Goal: Task Accomplishment & Management: Use online tool/utility

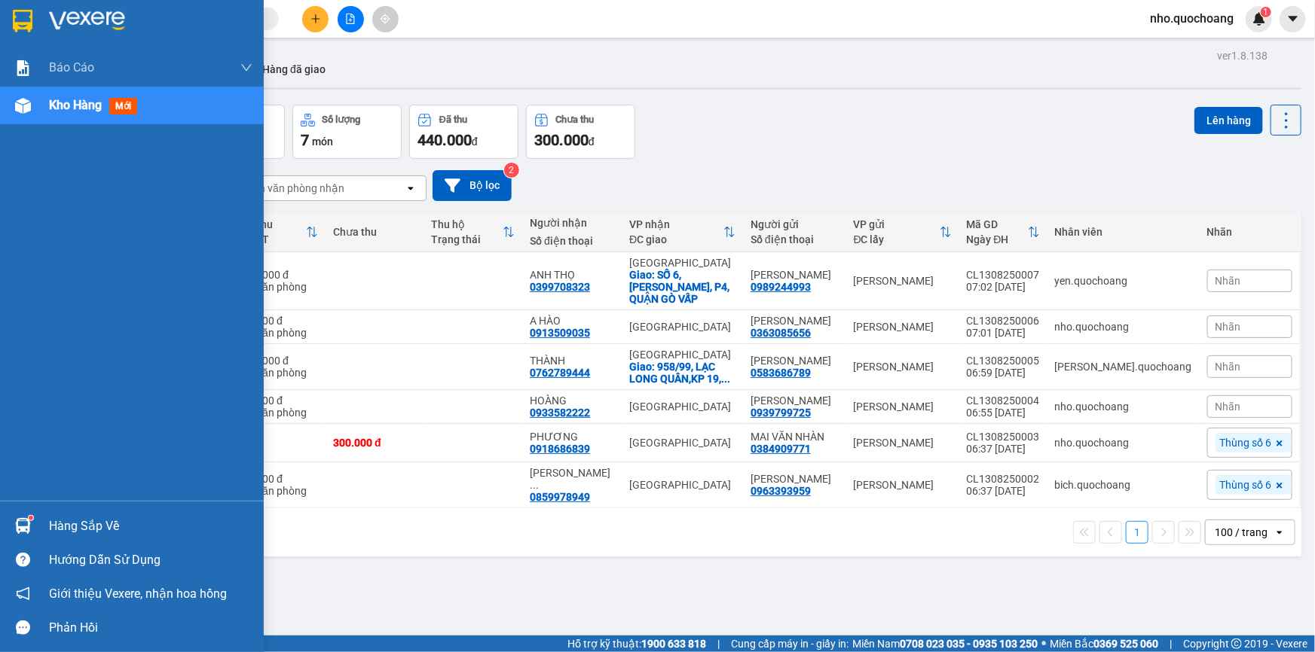
click at [39, 528] on div "Hàng sắp về" at bounding box center [132, 526] width 264 height 34
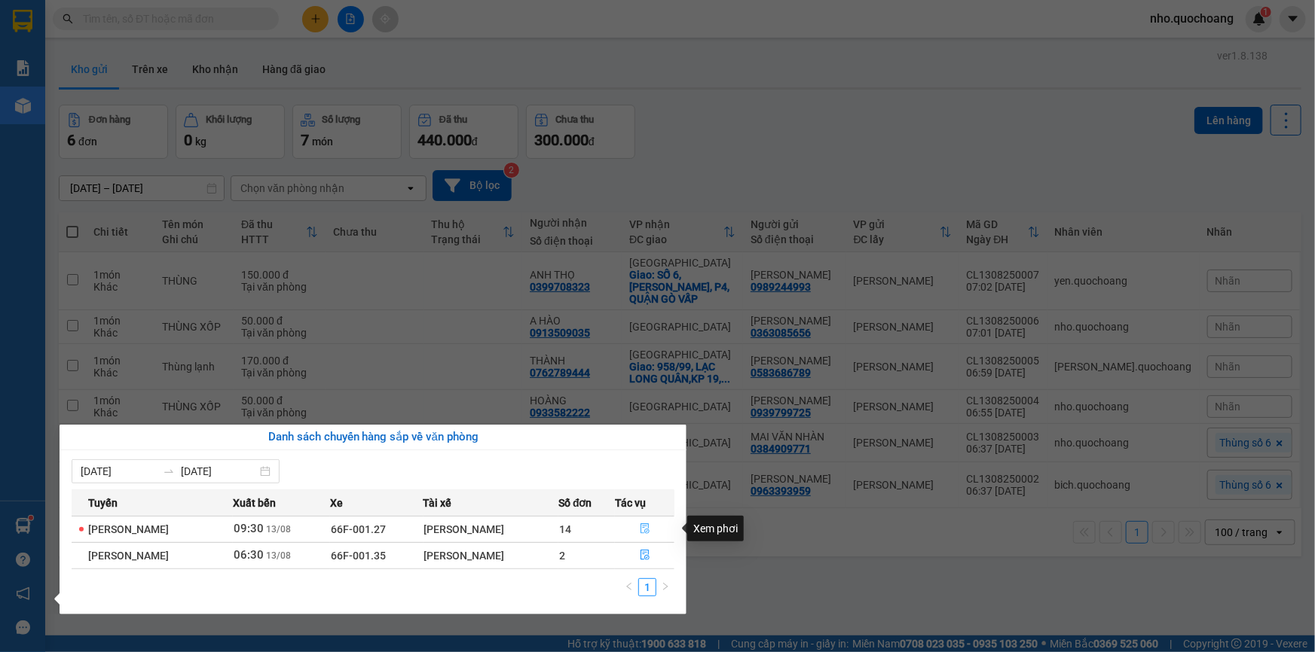
click at [652, 530] on button "button" at bounding box center [645, 530] width 58 height 24
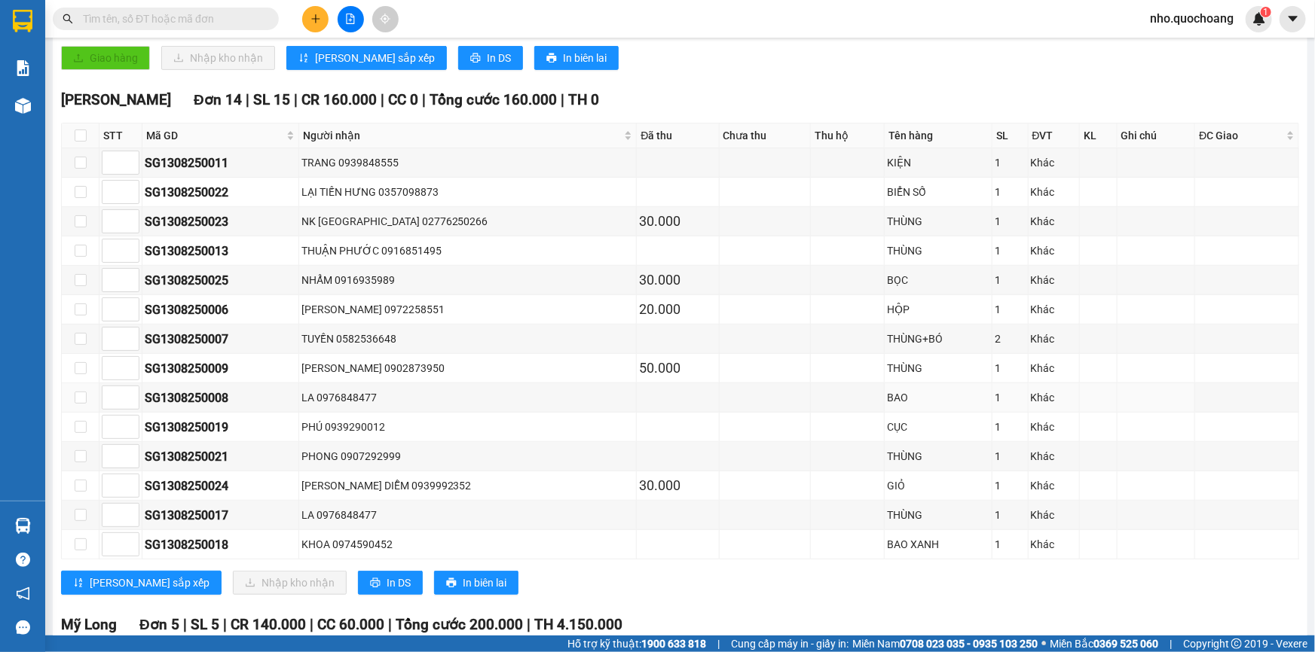
scroll to position [479, 0]
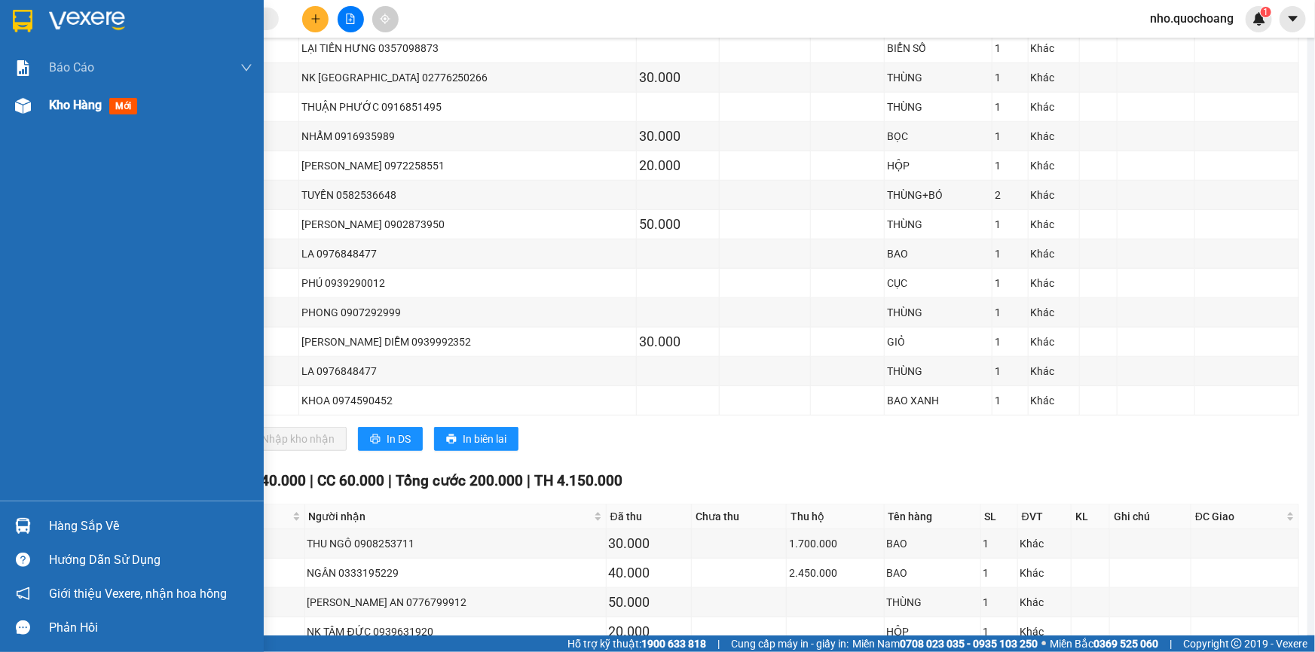
click at [70, 114] on div "Kho hàng mới" at bounding box center [96, 105] width 94 height 19
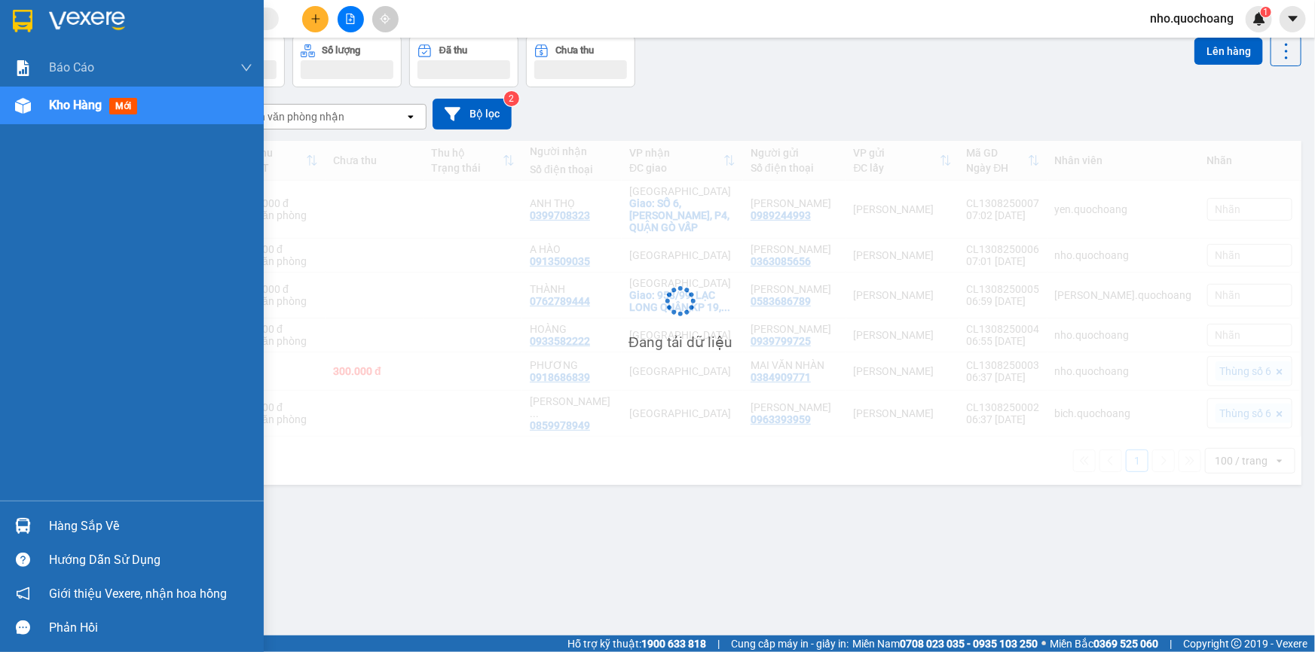
scroll to position [69, 0]
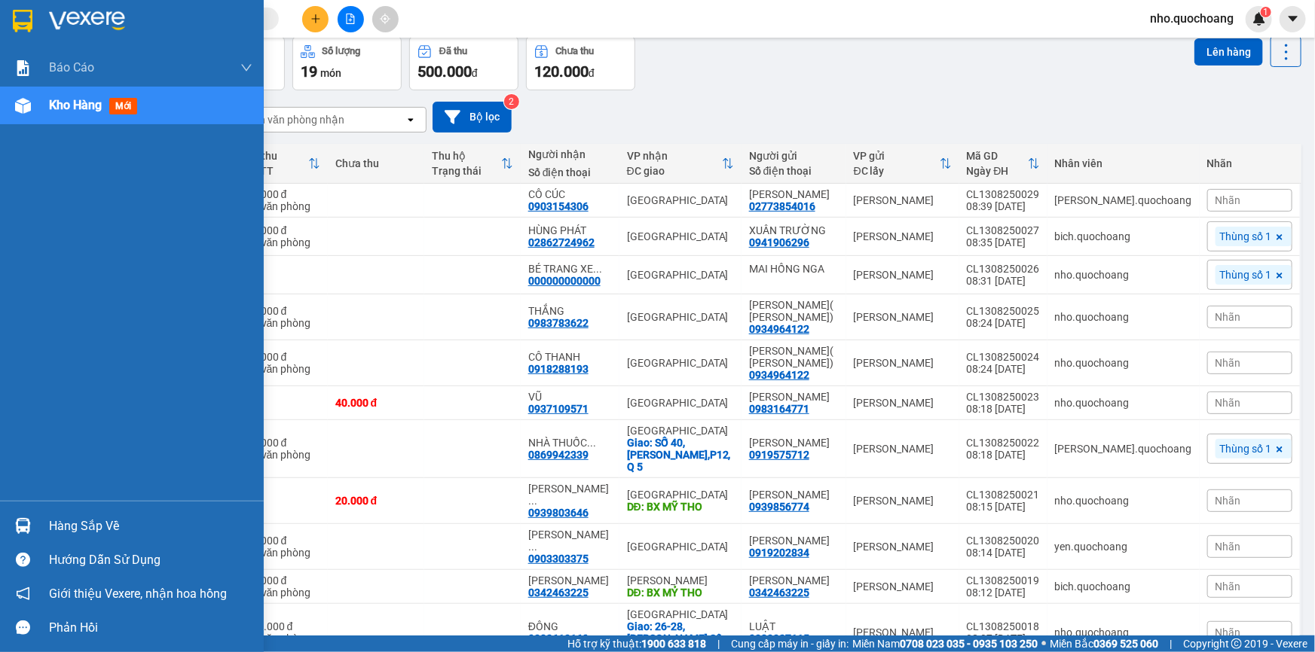
click at [25, 353] on div "Báo cáo Báo cáo dòng tiền (trạm) Doanh số tạo đơn theo VP gửi (trạm) Kho hàng m…" at bounding box center [132, 275] width 264 height 452
click at [44, 519] on div "Hàng sắp về" at bounding box center [132, 526] width 264 height 34
drag, startPoint x: 0, startPoint y: 368, endPoint x: 1174, endPoint y: 0, distance: 1230.0
click at [10, 359] on div "Báo cáo Báo cáo dòng tiền (trạm) Doanh số tạo đơn theo VP gửi (trạm) Kho hàng m…" at bounding box center [132, 326] width 264 height 652
click at [69, 535] on div "Hàng sắp về" at bounding box center [150, 526] width 203 height 23
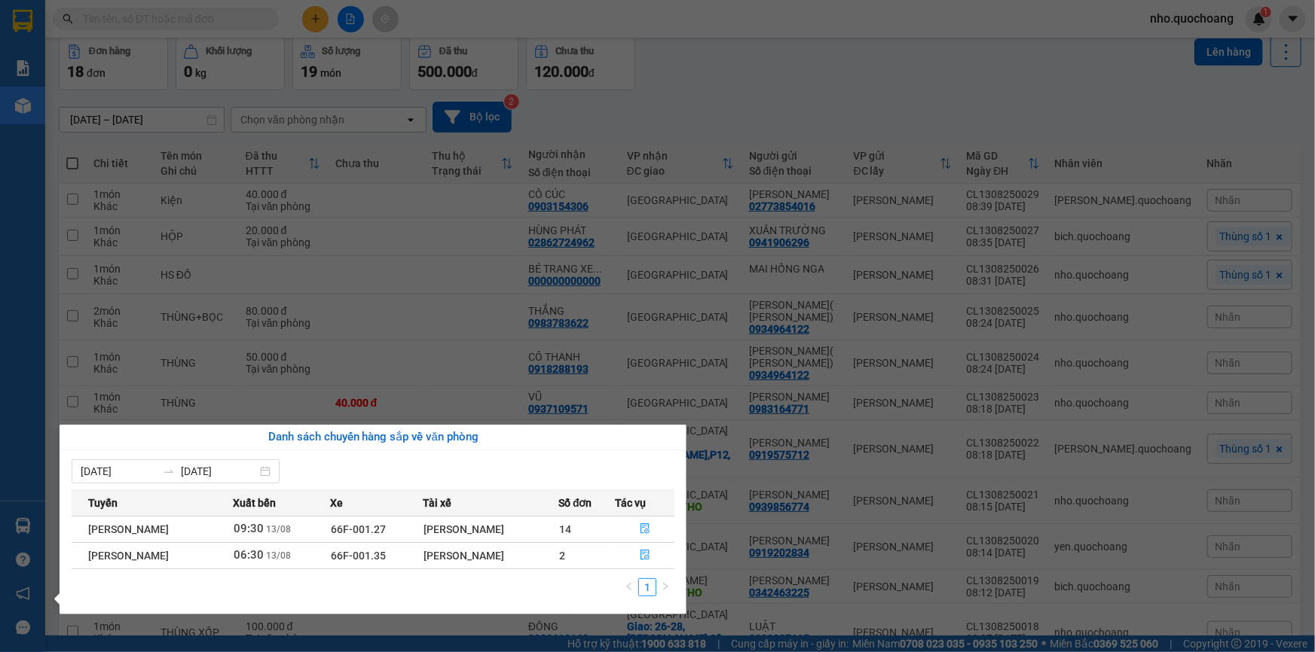
drag, startPoint x: 0, startPoint y: 164, endPoint x: 148, endPoint y: 44, distance: 191.2
click at [10, 163] on div "Báo cáo Báo cáo dòng tiền (trạm) Doanh số tạo đơn theo VP gửi (trạm) Kho hàng m…" at bounding box center [22, 326] width 45 height 652
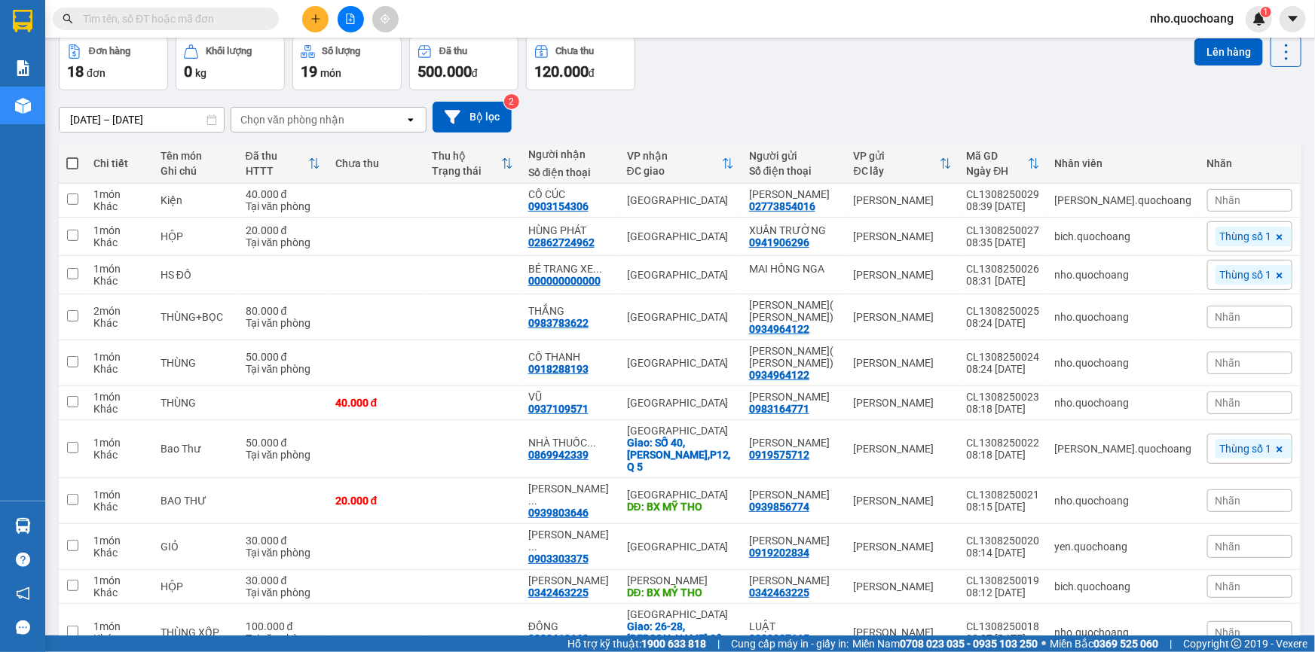
click at [190, 18] on input "text" at bounding box center [172, 19] width 178 height 17
click at [858, 96] on div "11/08/2025 – 13/08/2025 Press the down arrow key to interact with the calendar …" at bounding box center [680, 116] width 1242 height 53
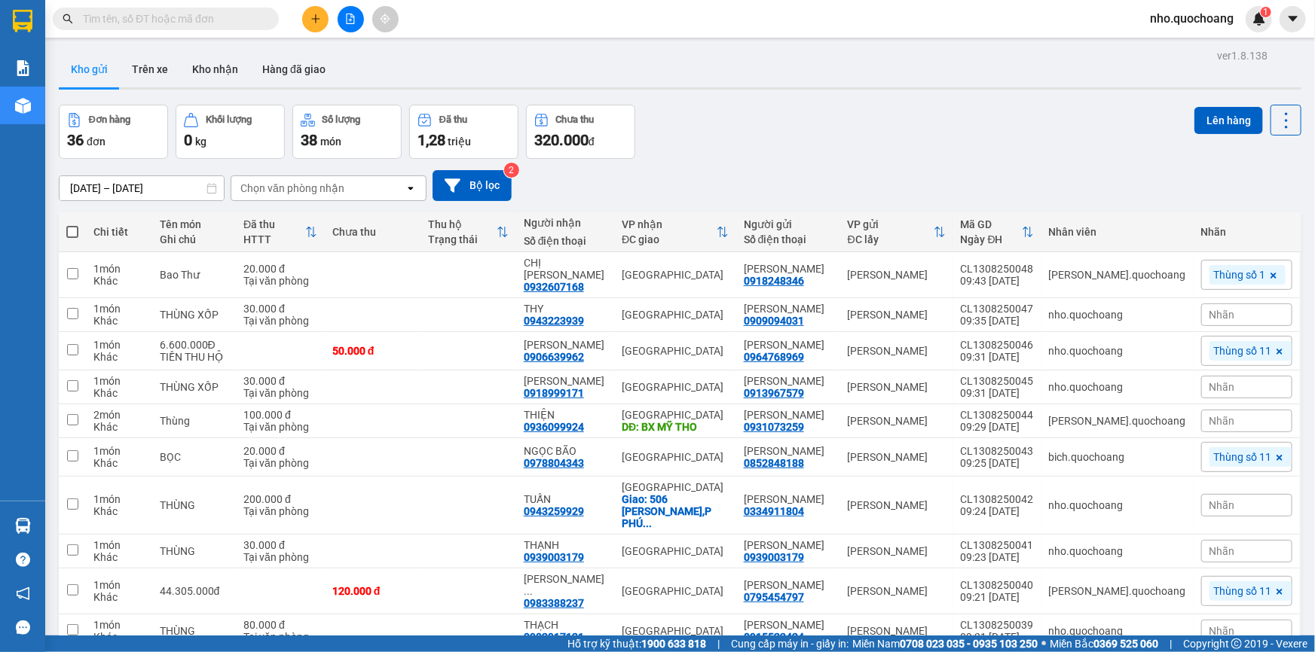
click at [72, 228] on span at bounding box center [72, 232] width 12 height 12
click at [72, 225] on input "checkbox" at bounding box center [72, 225] width 0 height 0
checkbox input "true"
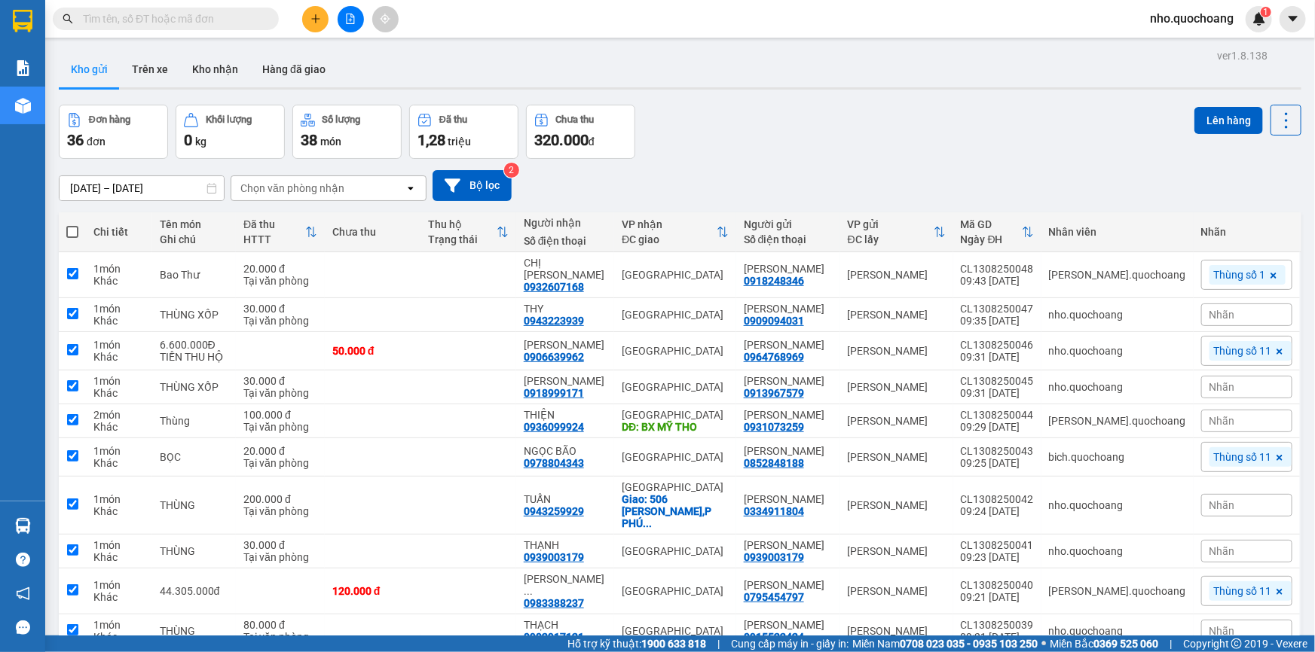
checkbox input "true"
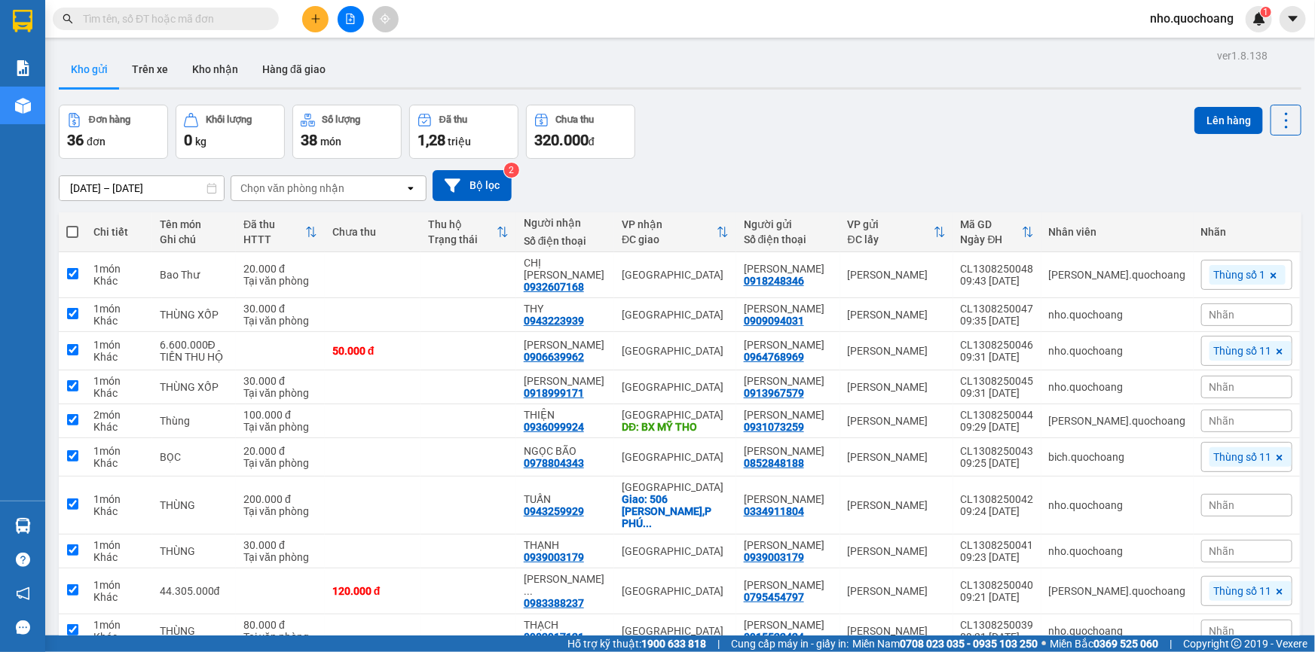
checkbox input "true"
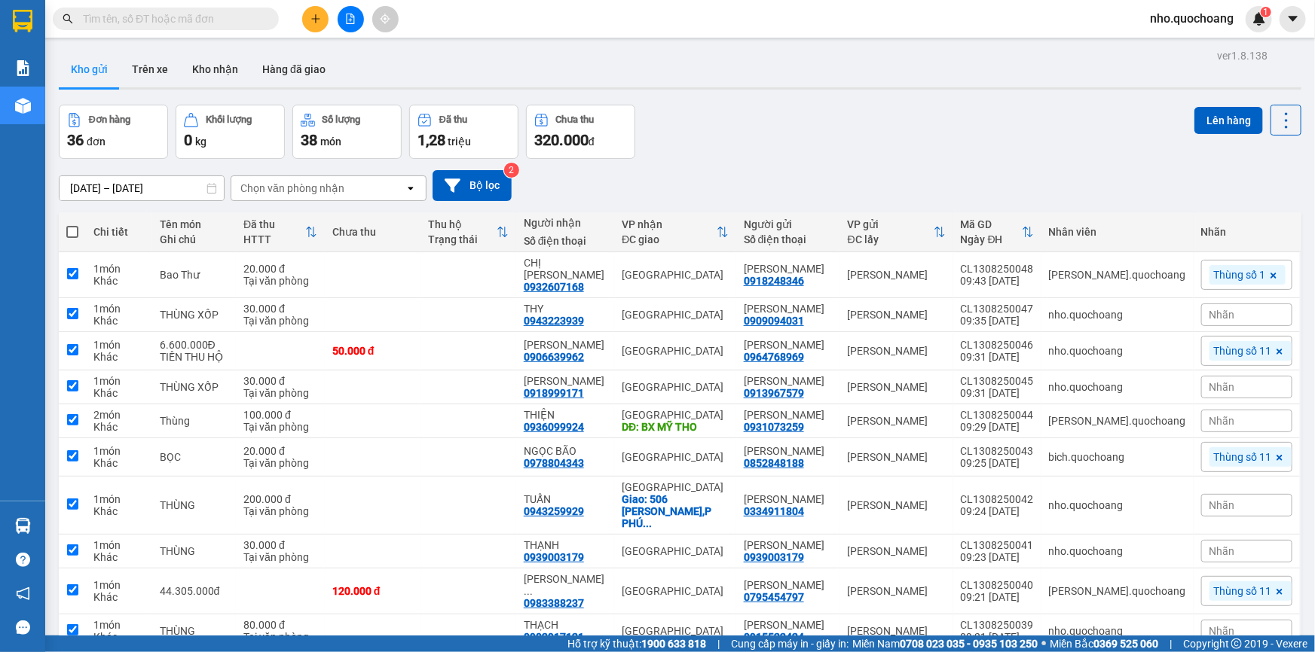
checkbox input "true"
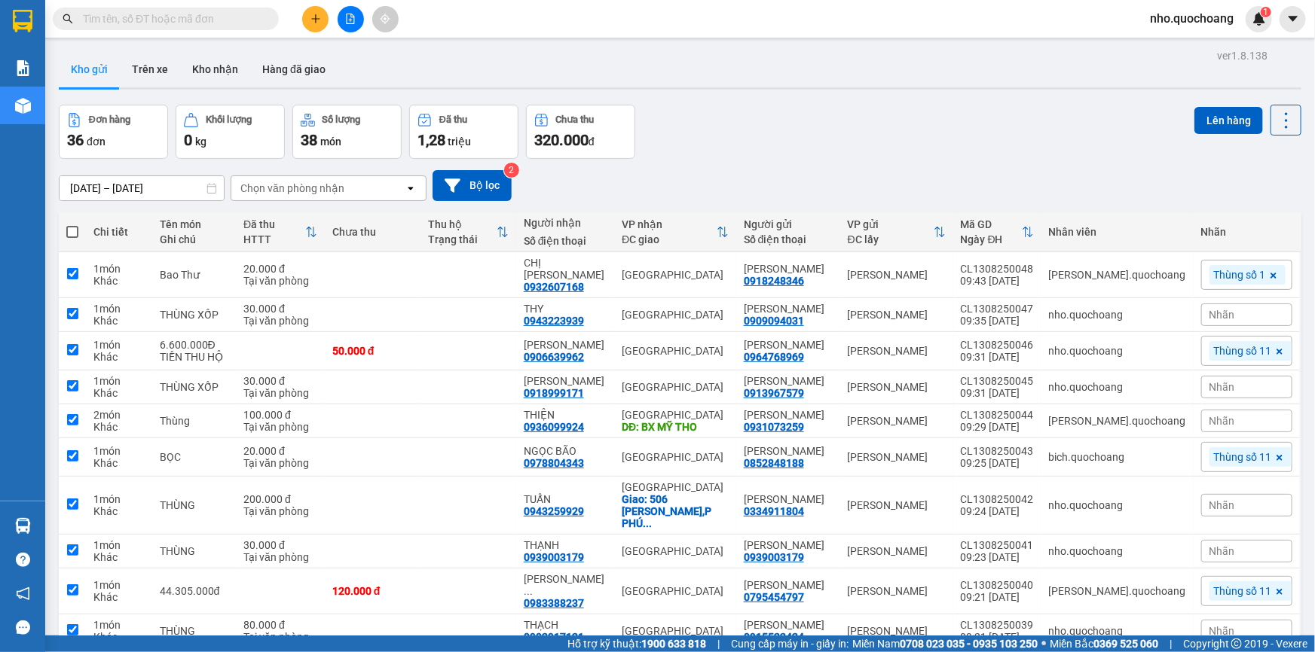
checkbox input "true"
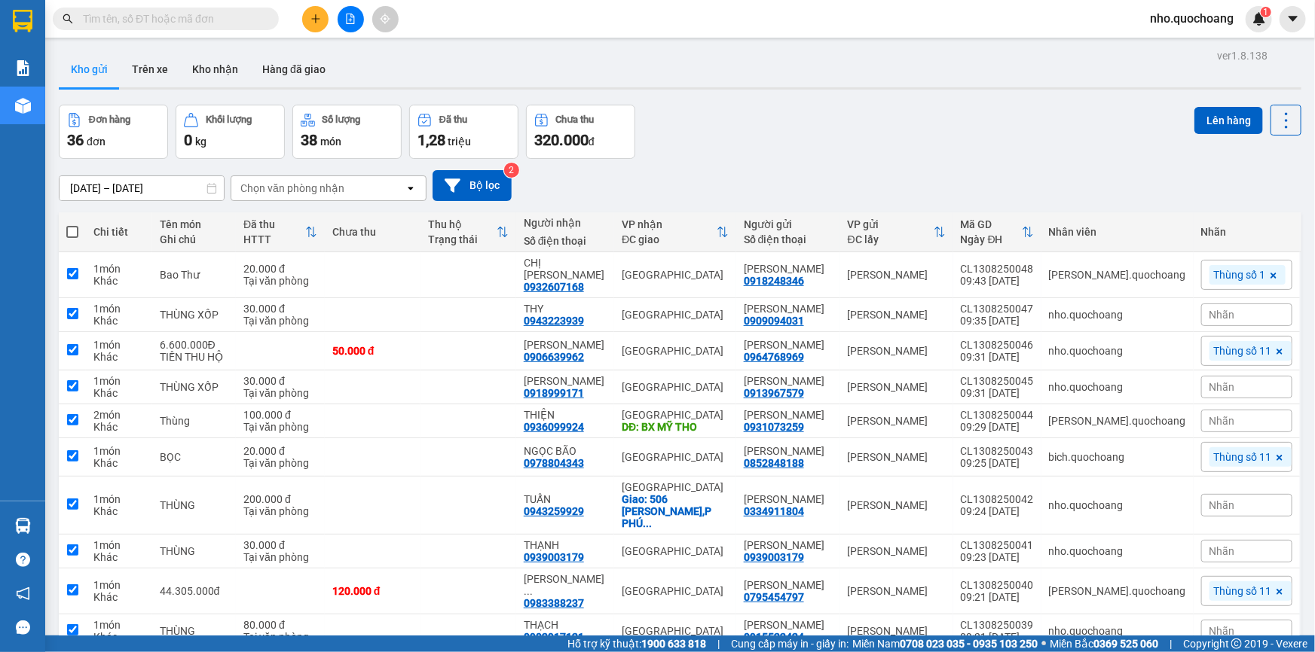
checkbox input "true"
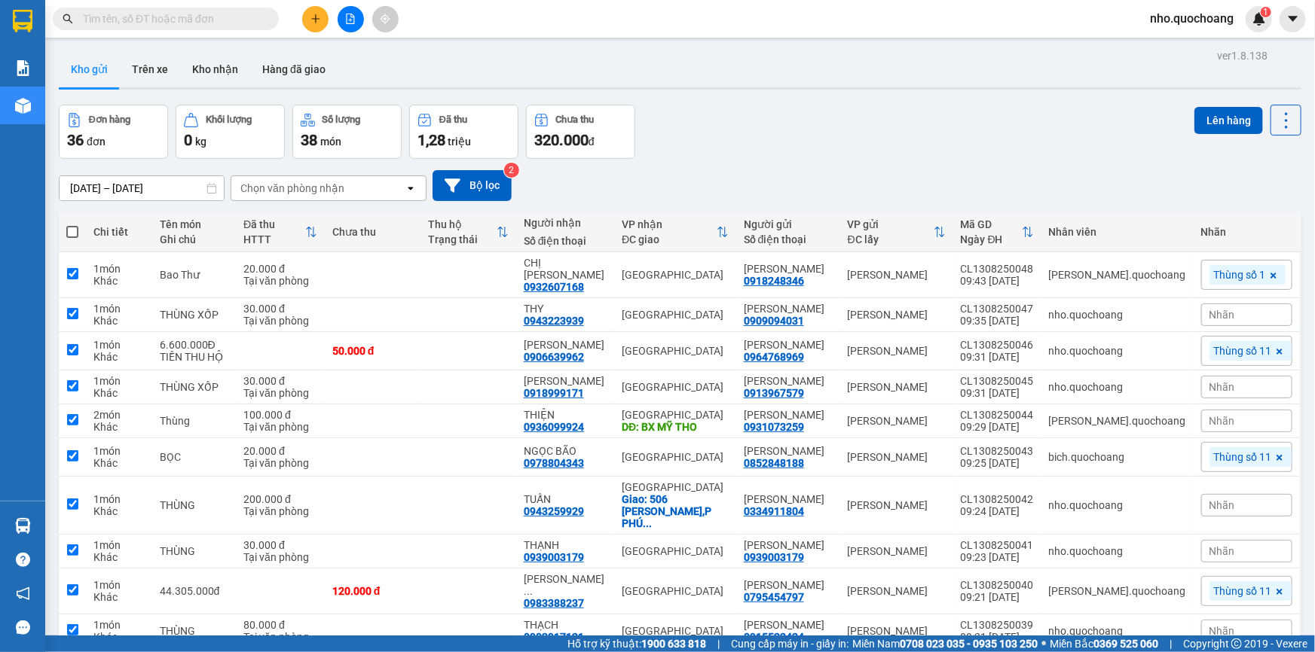
checkbox input "true"
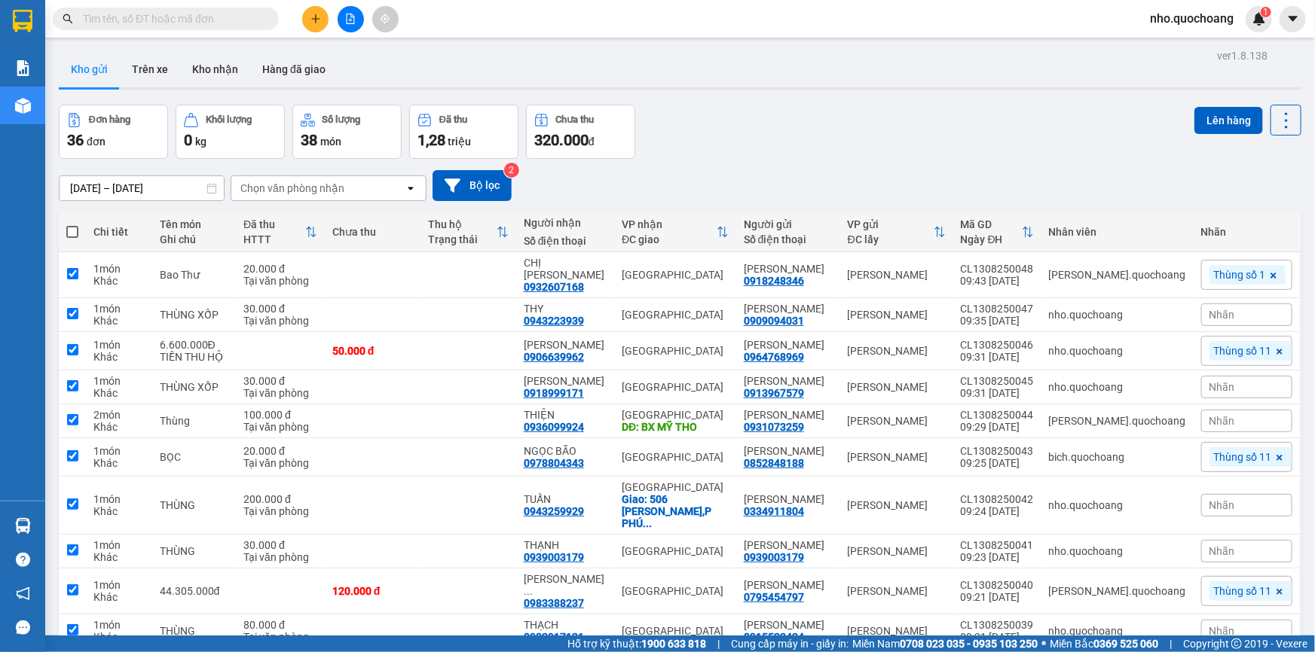
checkbox input "true"
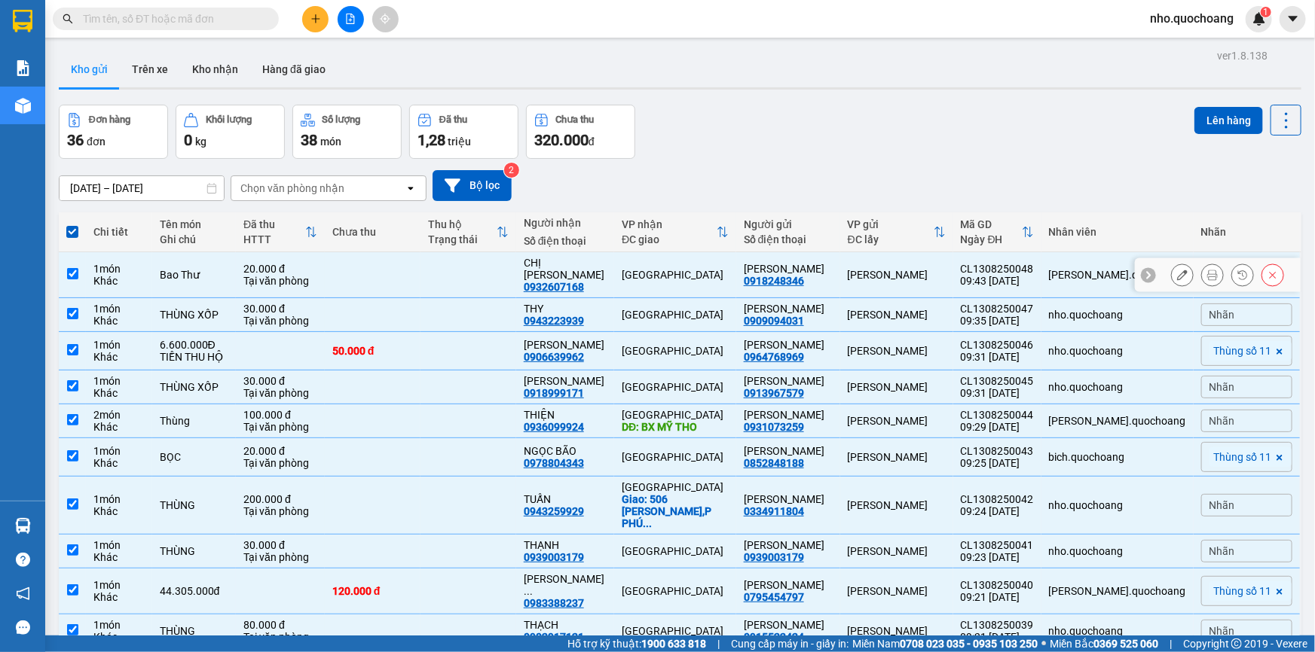
drag, startPoint x: 75, startPoint y: 260, endPoint x: 73, endPoint y: 271, distance: 11.5
click at [73, 271] on td at bounding box center [72, 275] width 27 height 46
checkbox input "false"
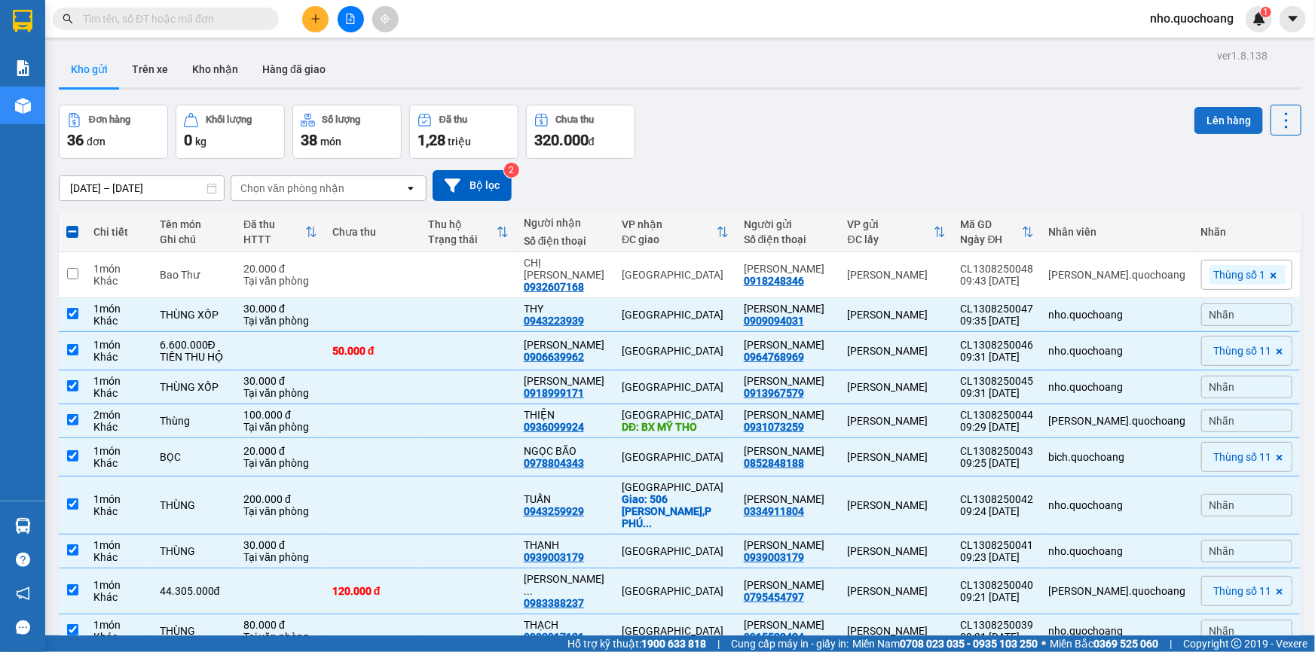
click at [1213, 127] on button "Lên hàng" at bounding box center [1228, 120] width 69 height 27
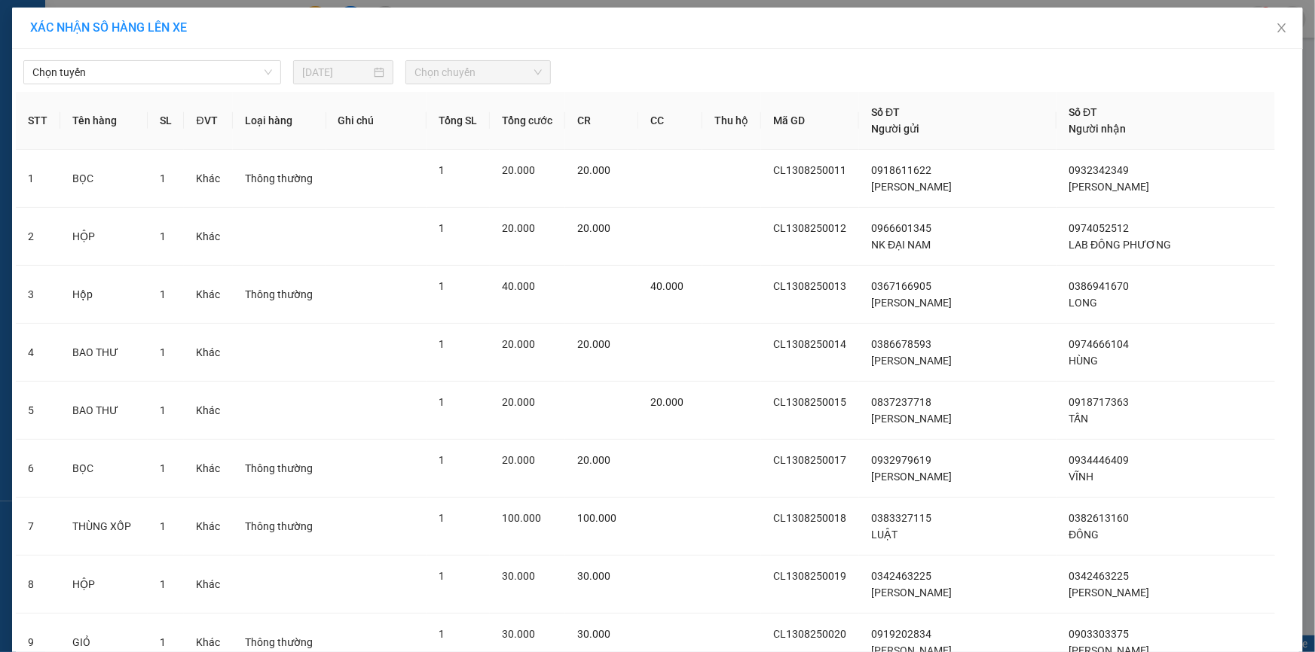
click at [206, 58] on div "Chọn tuyến [DATE] Chọn chuyến" at bounding box center [657, 69] width 1283 height 32
click at [129, 70] on span "Chọn tuyến" at bounding box center [152, 72] width 240 height 23
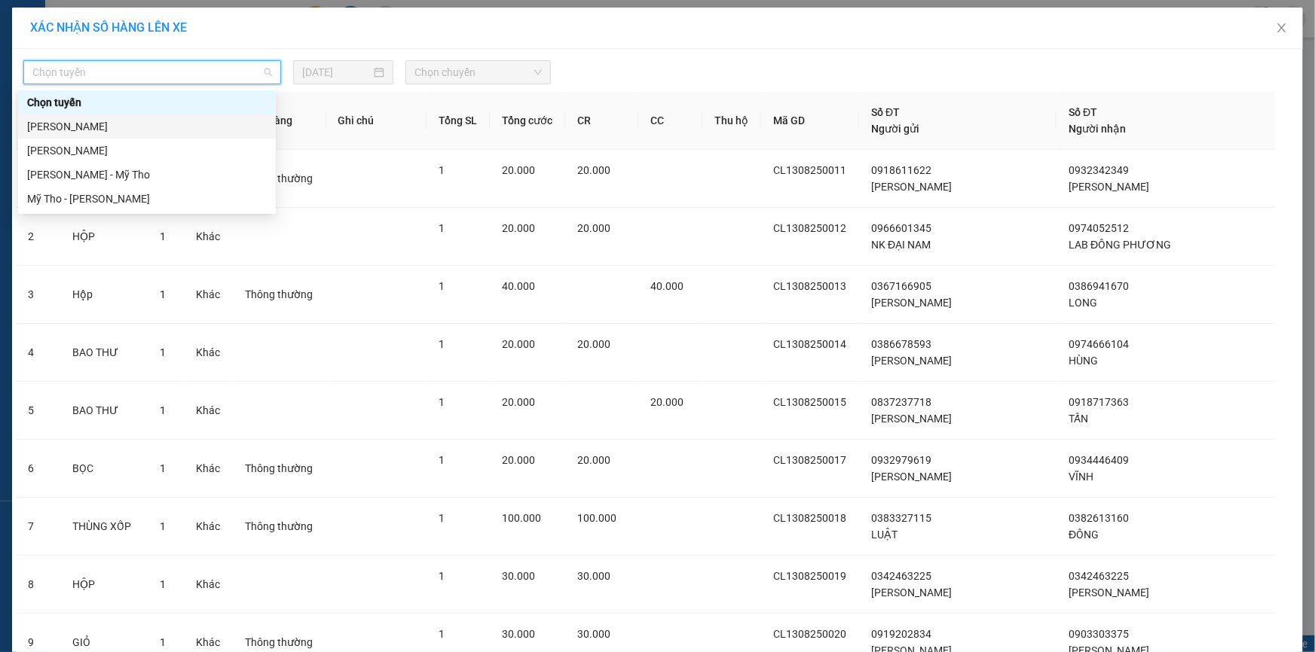
click at [79, 127] on div "[PERSON_NAME]" at bounding box center [147, 126] width 240 height 17
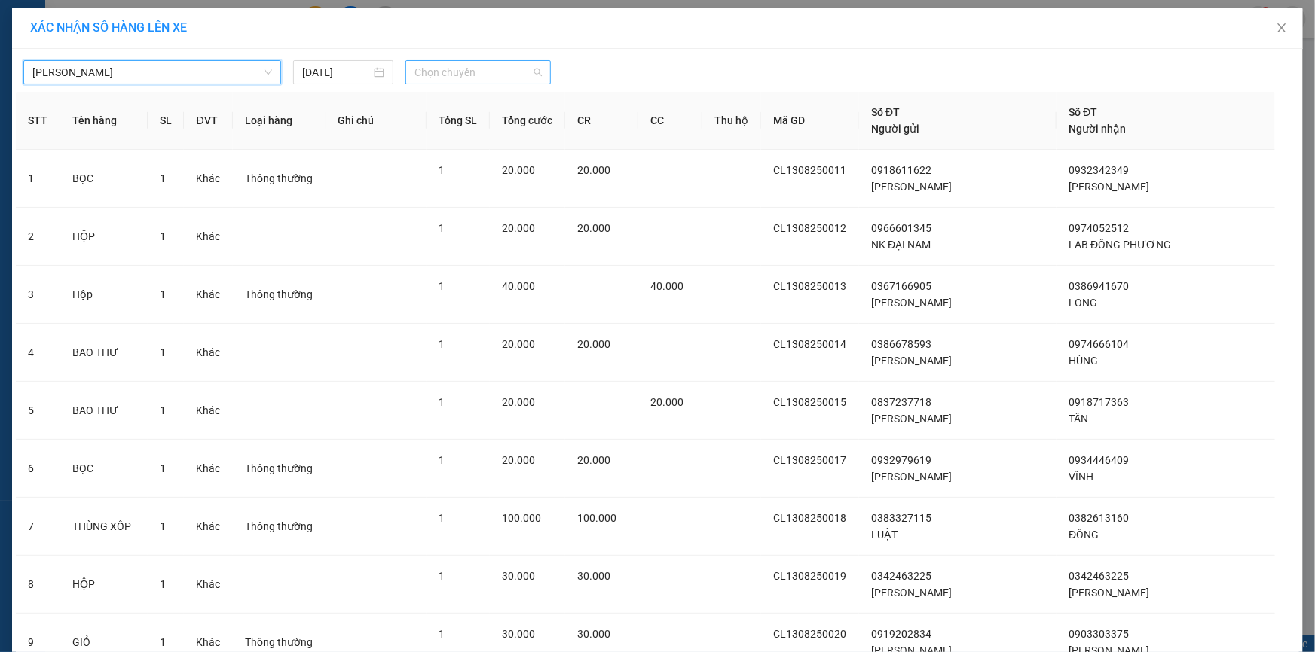
click at [481, 82] on span "Chọn chuyến" at bounding box center [477, 72] width 127 height 23
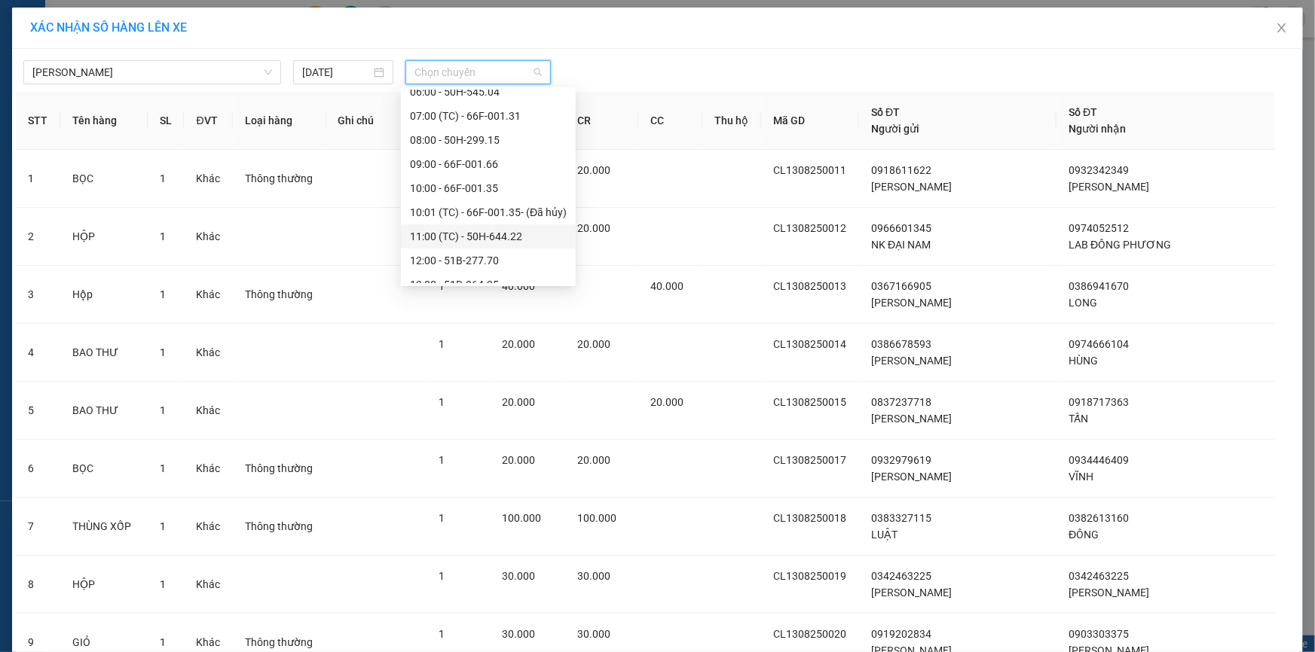
scroll to position [411, 0]
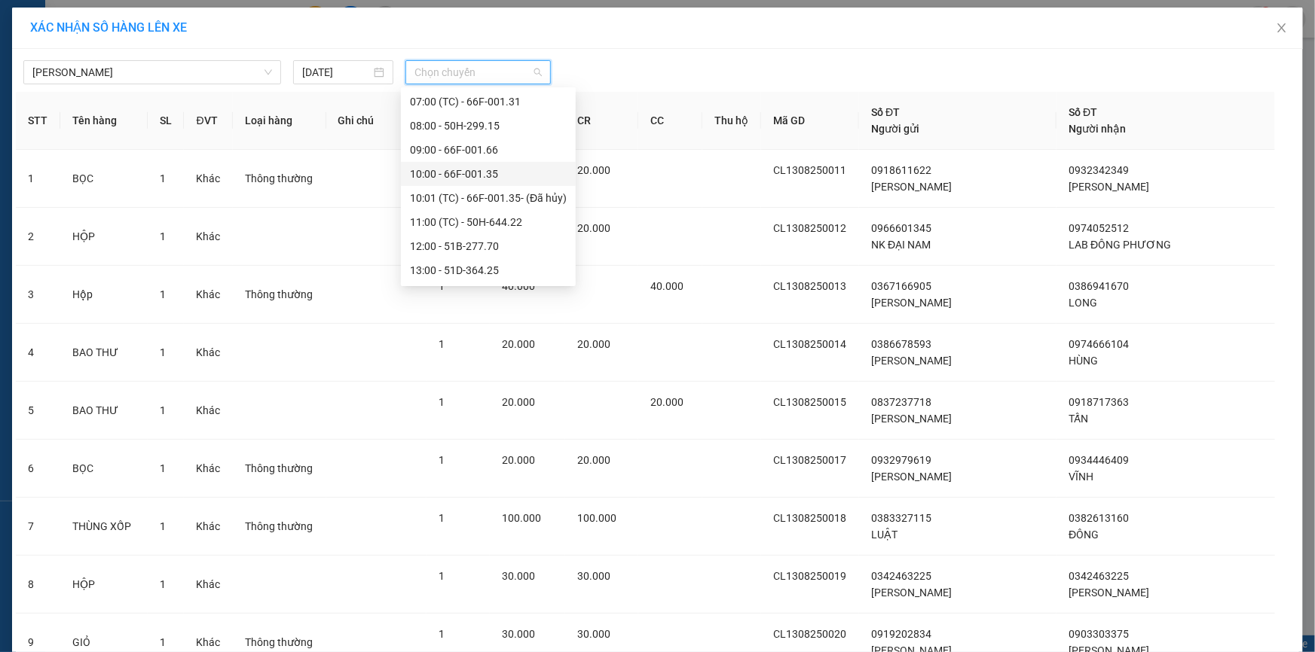
click at [449, 172] on div "10:00 - 66F-001.35" at bounding box center [488, 174] width 157 height 17
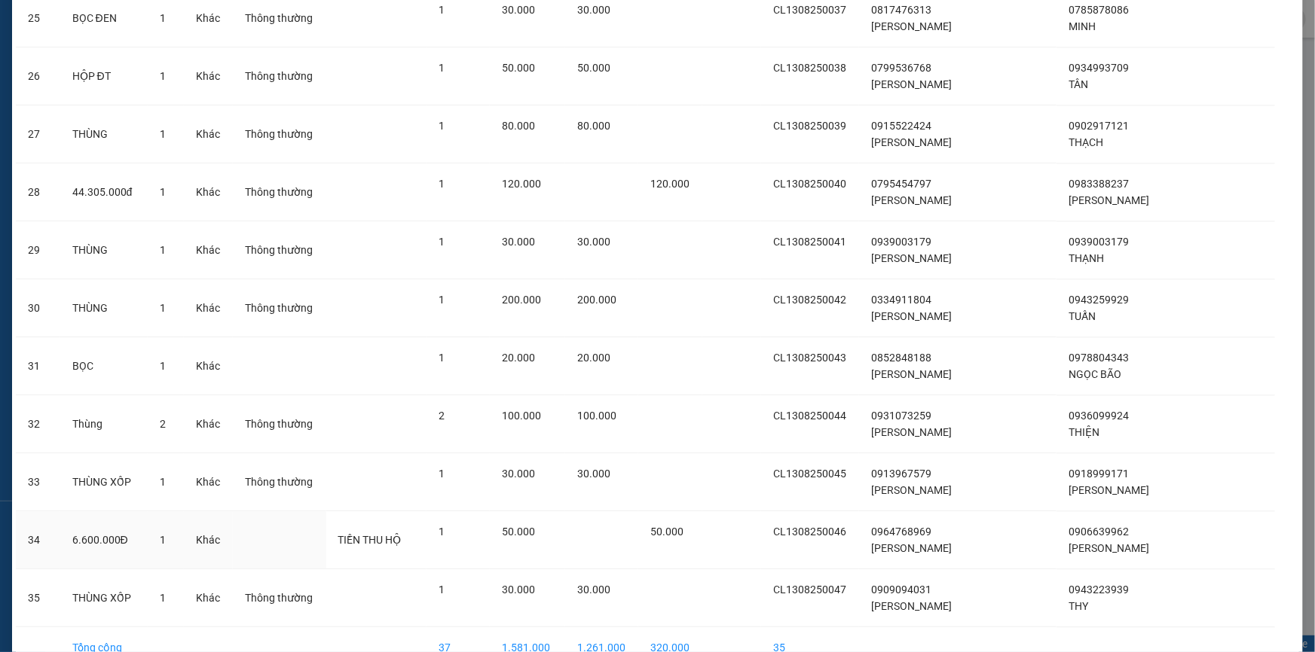
scroll to position [1643, 0]
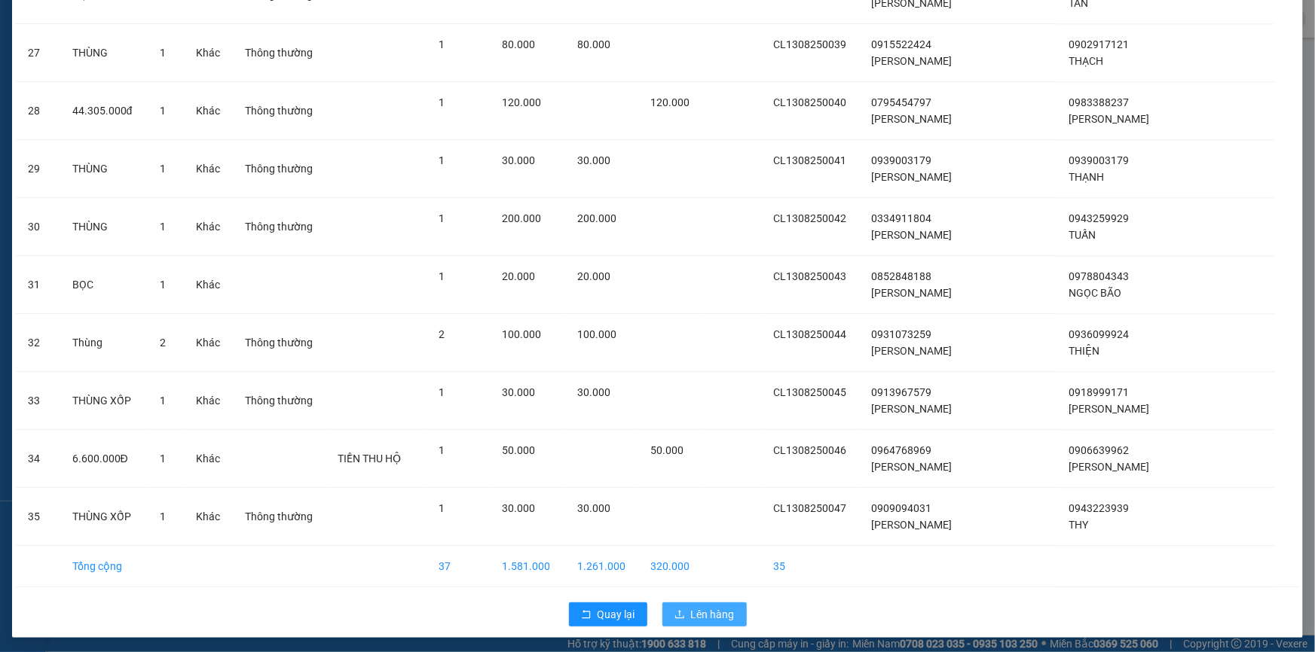
click at [691, 607] on span "Lên hàng" at bounding box center [713, 614] width 44 height 17
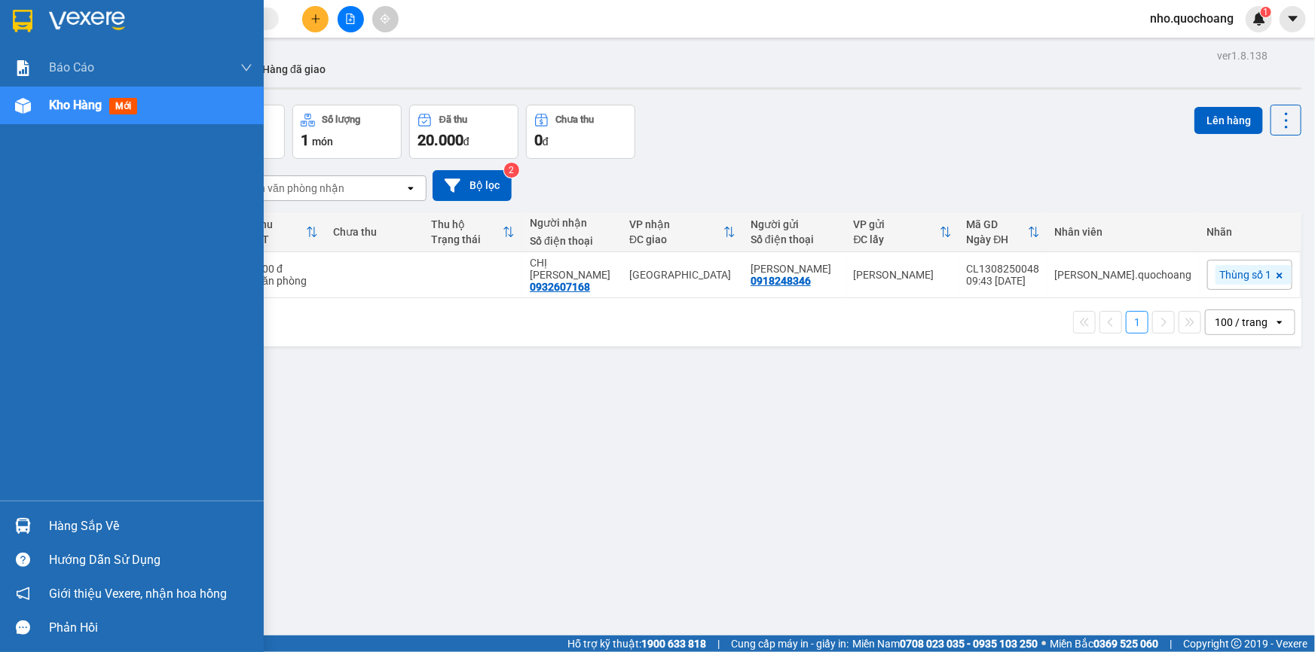
drag, startPoint x: 66, startPoint y: 532, endPoint x: 78, endPoint y: 527, distance: 12.5
click at [63, 530] on div "Hàng sắp về" at bounding box center [150, 526] width 203 height 23
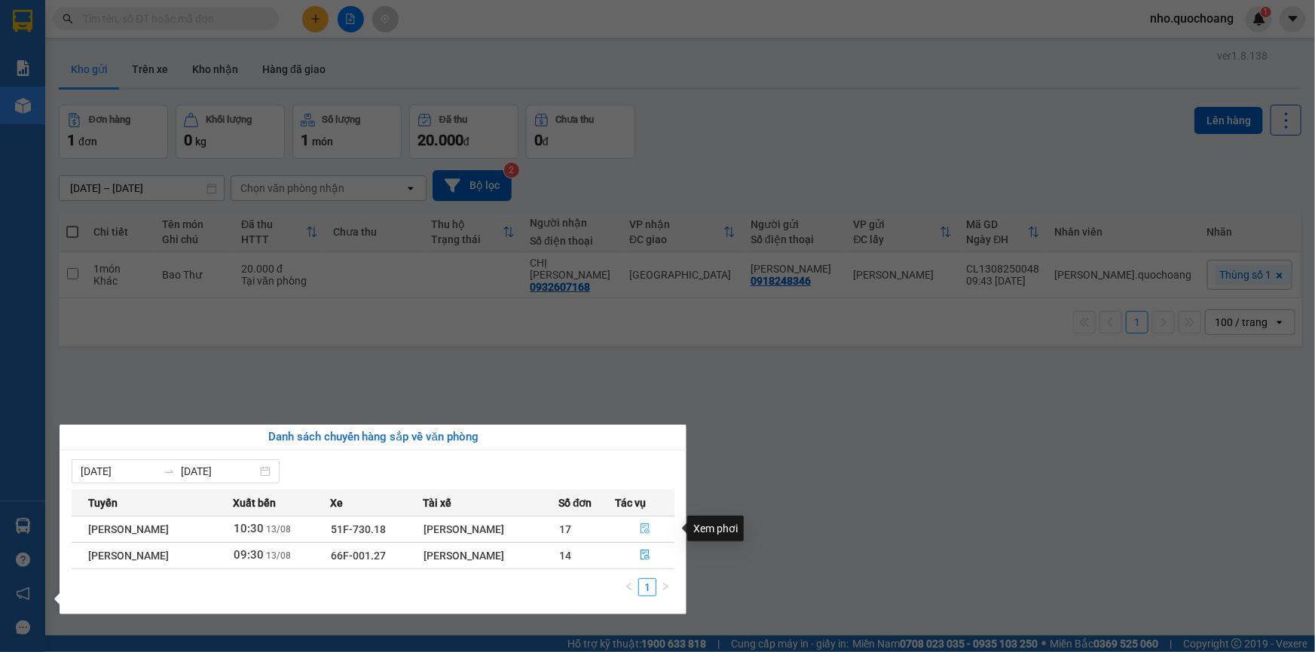
click at [649, 539] on button "button" at bounding box center [645, 530] width 58 height 24
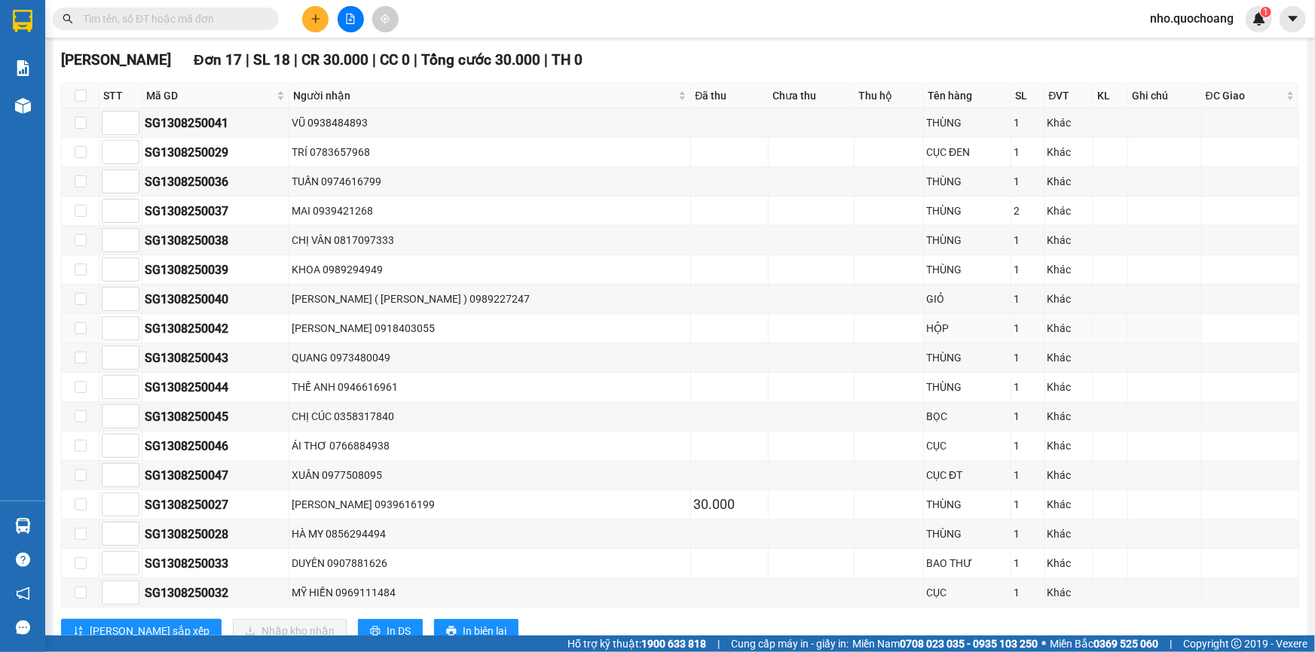
scroll to position [411, 0]
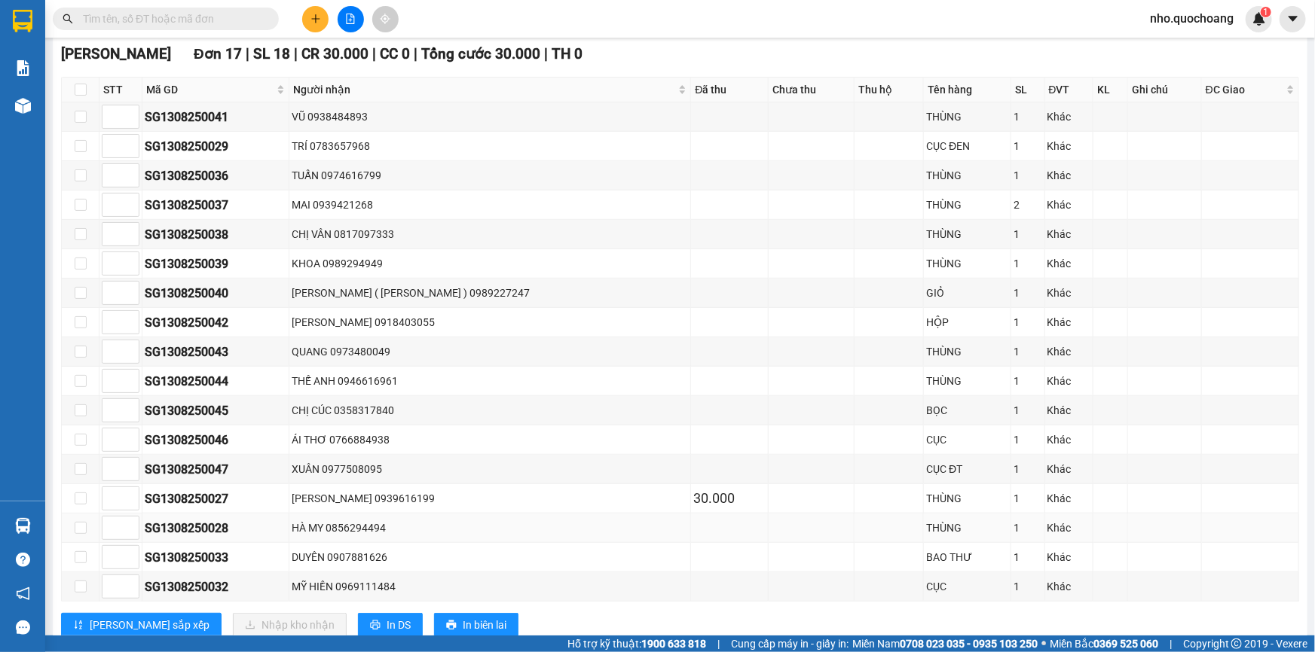
drag, startPoint x: 431, startPoint y: 531, endPoint x: 693, endPoint y: 533, distance: 262.2
click at [640, 533] on td "HÀ MY 0856294494" at bounding box center [490, 528] width 402 height 29
click at [698, 533] on td at bounding box center [729, 528] width 77 height 29
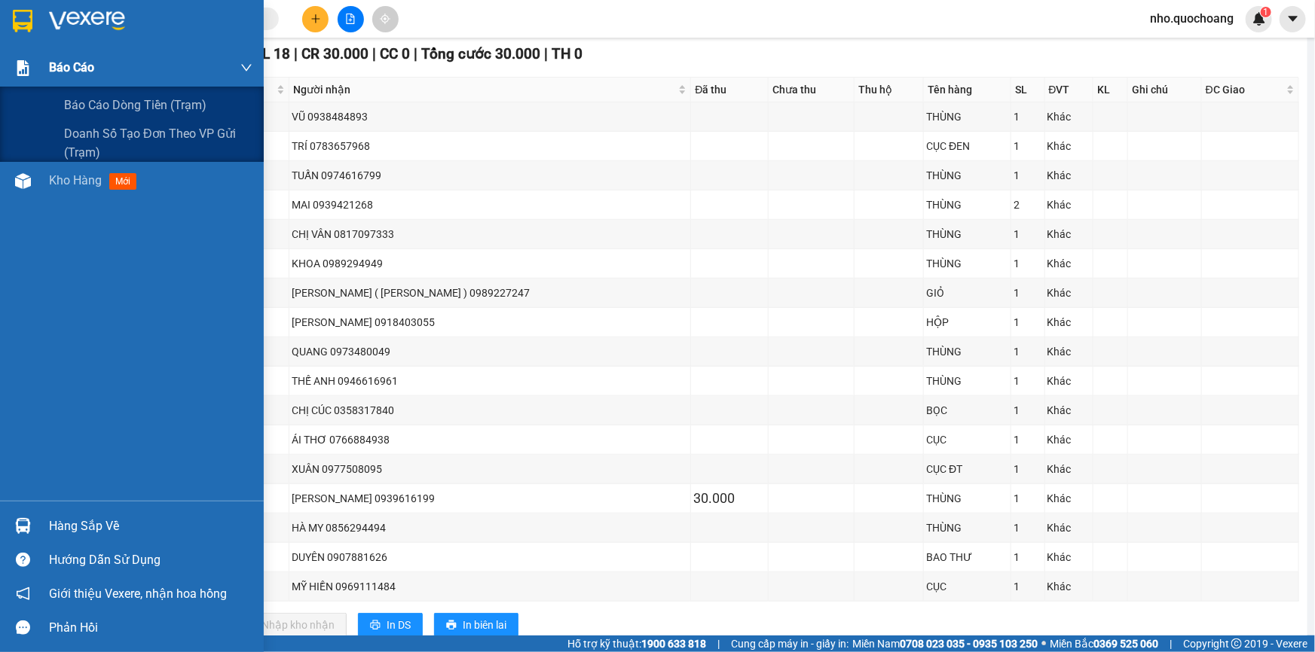
click at [102, 78] on div "Báo cáo" at bounding box center [150, 68] width 203 height 38
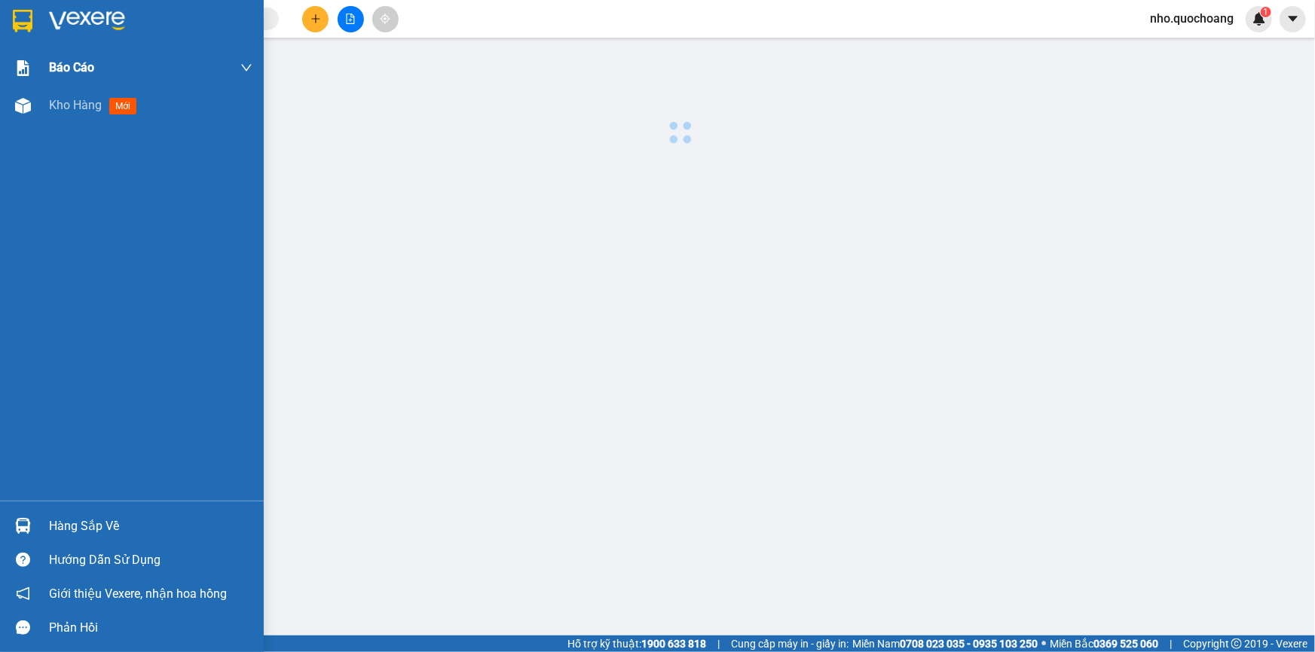
click at [85, 77] on div "Báo cáo" at bounding box center [150, 68] width 203 height 38
click at [79, 112] on span "Kho hàng" at bounding box center [75, 105] width 53 height 14
